Goal: Task Accomplishment & Management: Use online tool/utility

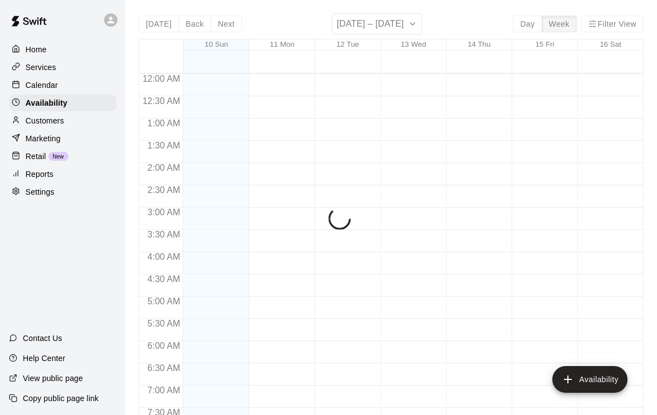
scroll to position [568, 0]
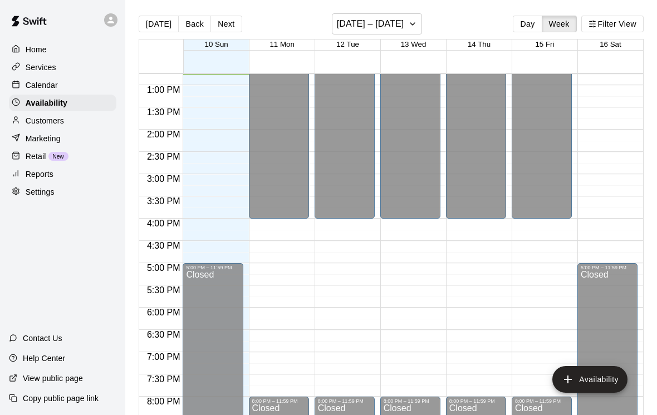
click at [73, 113] on div "Customers" at bounding box center [62, 120] width 107 height 17
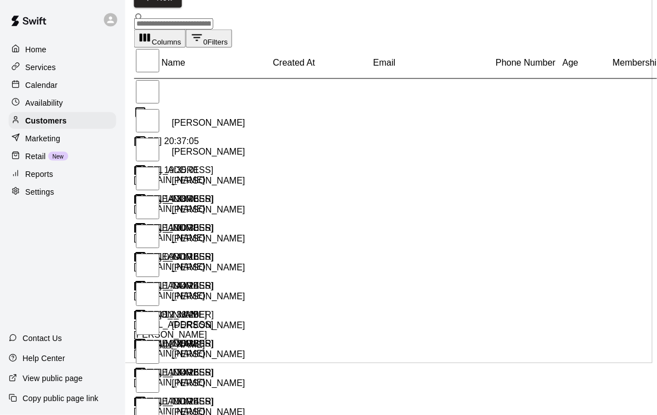
scroll to position [54, 4]
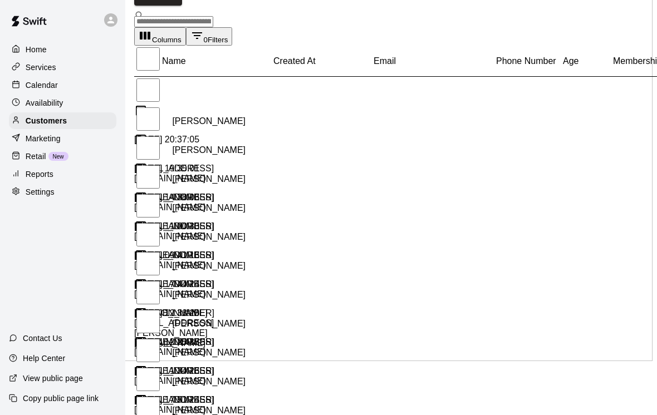
click at [47, 160] on div "Retail New" at bounding box center [62, 156] width 107 height 17
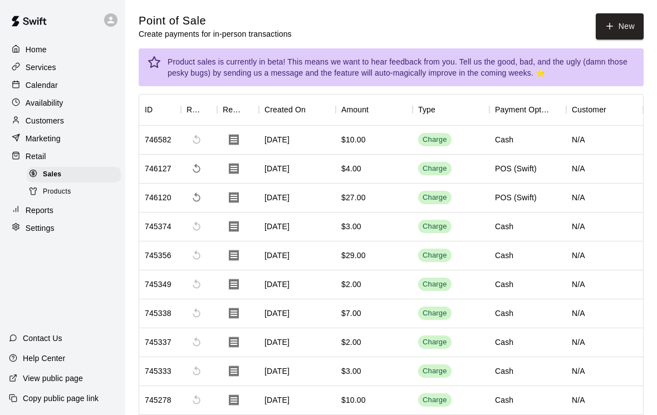
click at [619, 27] on button "New" at bounding box center [620, 26] width 48 height 26
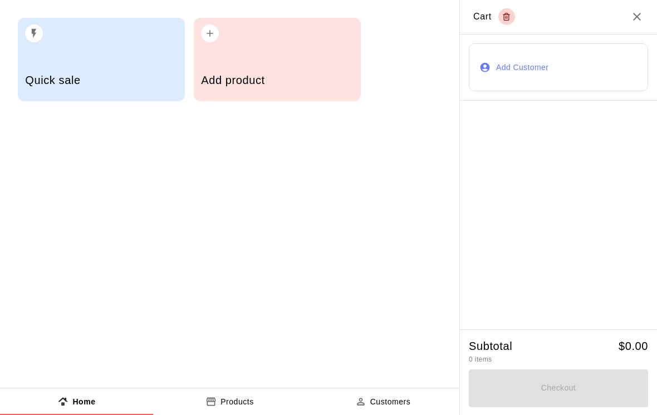
click at [314, 75] on h5 "Add product" at bounding box center [277, 80] width 152 height 15
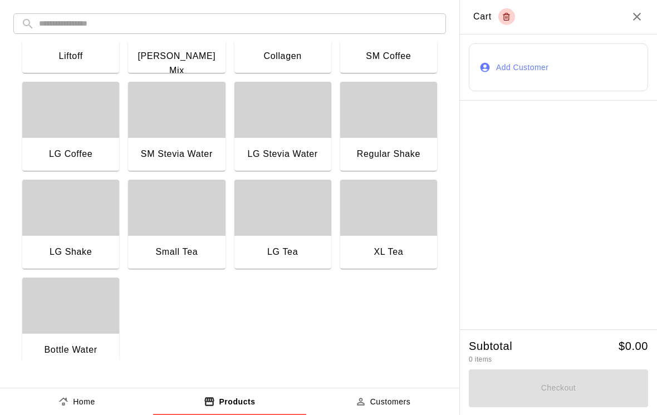
click at [633, 17] on icon "Close" at bounding box center [636, 16] width 13 height 13
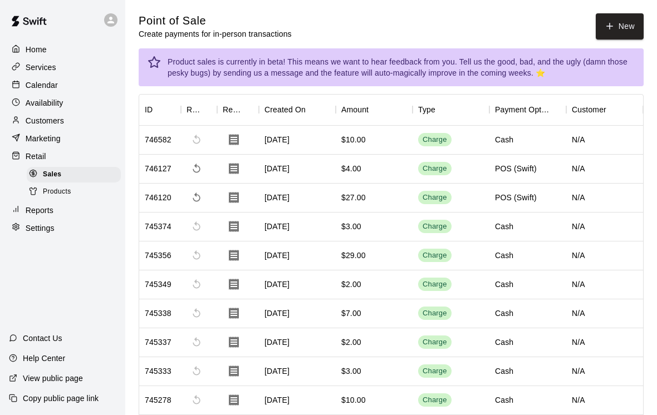
click at [613, 28] on icon "button" at bounding box center [610, 26] width 10 height 10
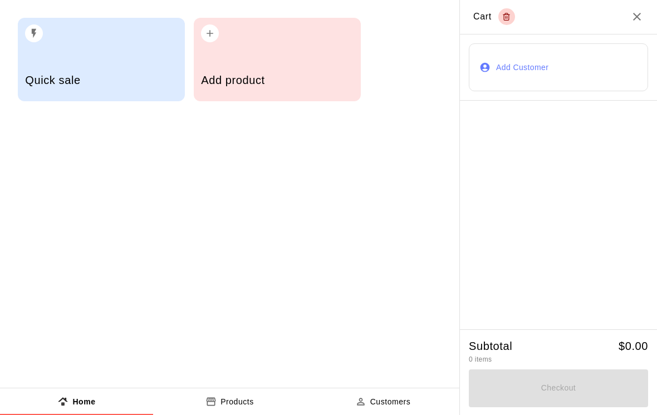
click at [281, 59] on div "Add product" at bounding box center [277, 60] width 167 height 84
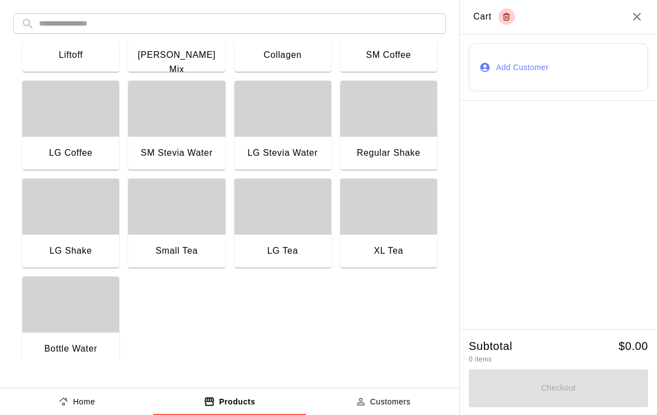
scroll to position [851, 0]
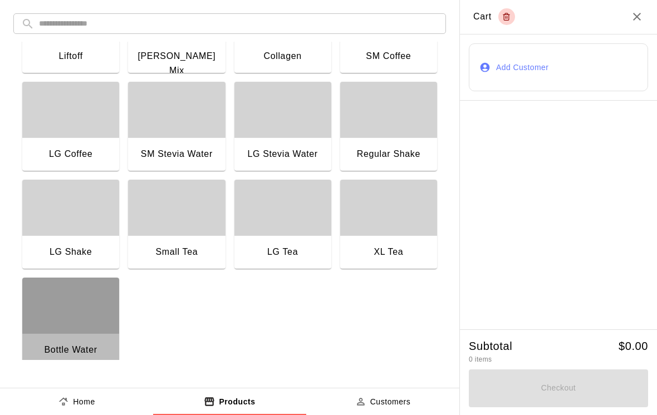
click at [91, 321] on div "button" at bounding box center [70, 306] width 97 height 56
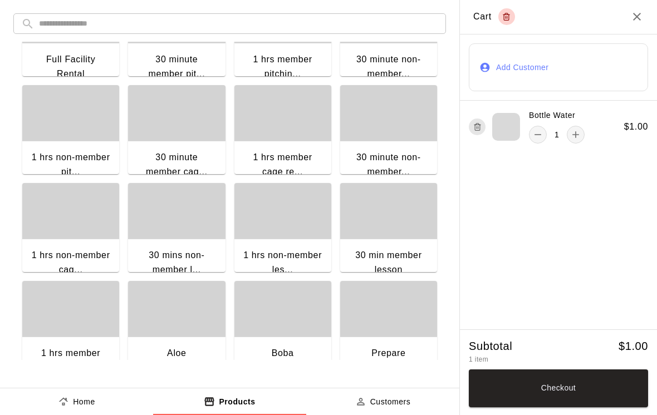
scroll to position [164, 0]
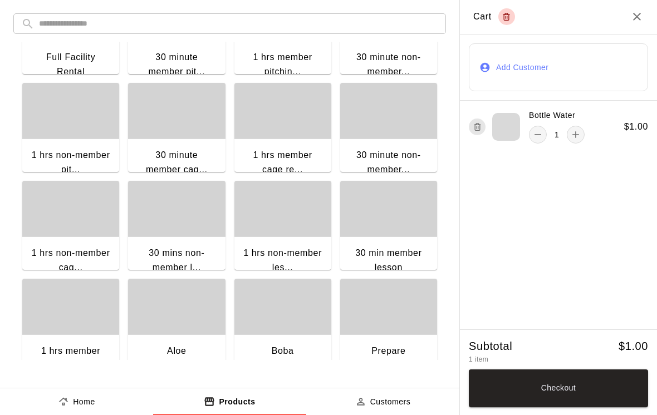
click at [280, 224] on div "button" at bounding box center [282, 209] width 97 height 56
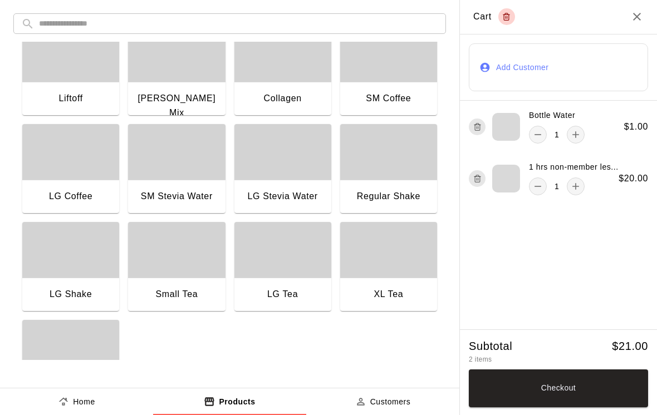
scroll to position [806, 0]
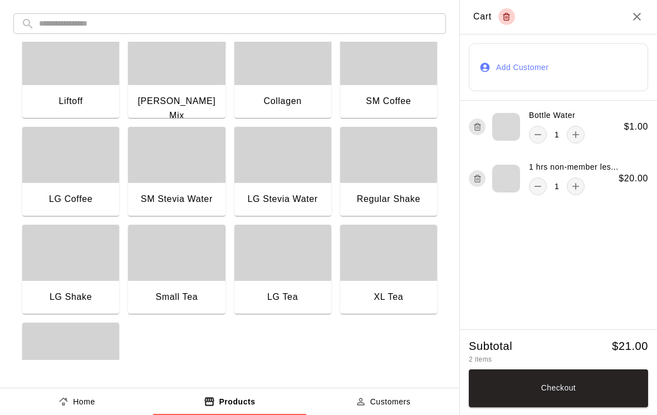
click at [183, 252] on div "button" at bounding box center [176, 253] width 97 height 56
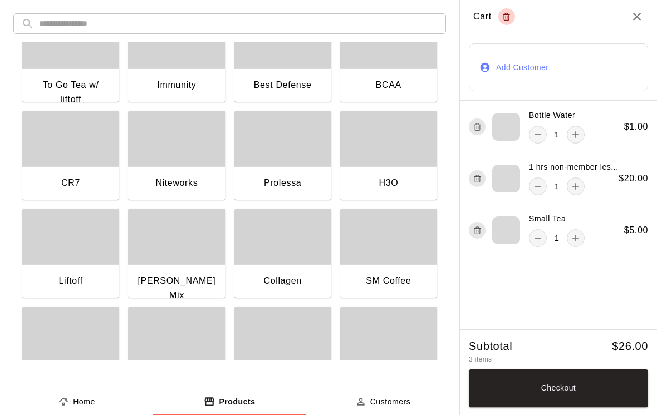
scroll to position [624, 0]
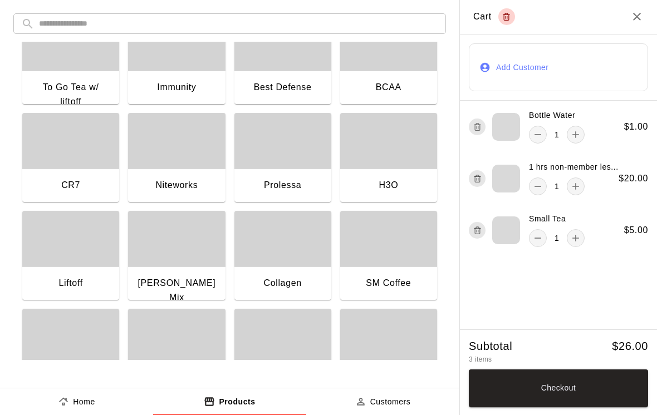
click at [87, 259] on div "button" at bounding box center [70, 239] width 97 height 56
click at [571, 394] on button "Checkout" at bounding box center [558, 389] width 179 height 38
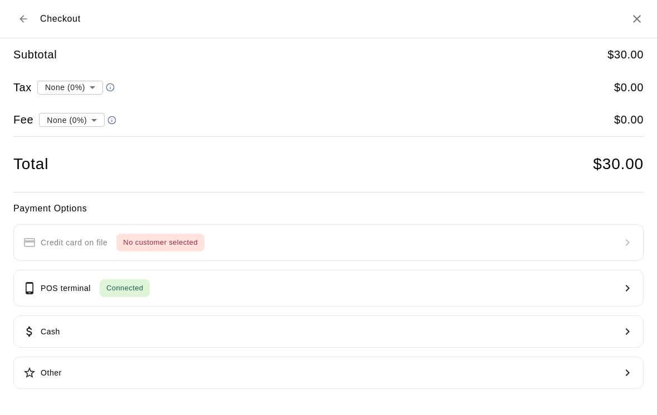
click at [572, 290] on button "POS terminal Connected" at bounding box center [328, 288] width 630 height 37
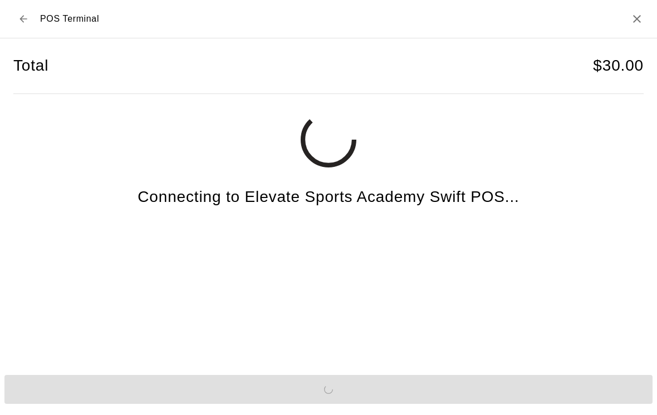
scroll to position [8, 0]
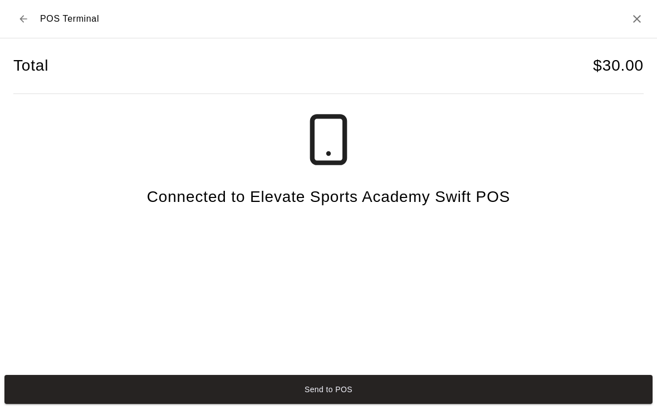
click at [551, 388] on button "Send to POS" at bounding box center [328, 389] width 648 height 29
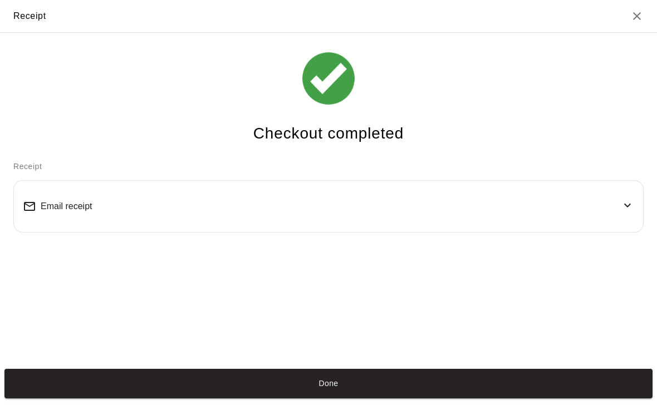
scroll to position [2, 0]
click at [559, 390] on button "Done" at bounding box center [328, 383] width 648 height 29
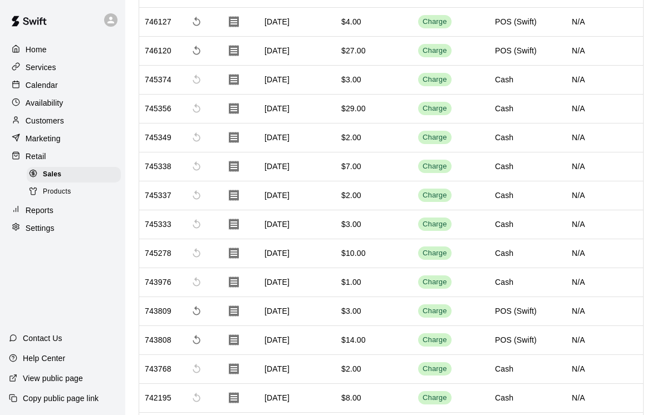
scroll to position [0, 0]
